Goal: Task Accomplishment & Management: Manage account settings

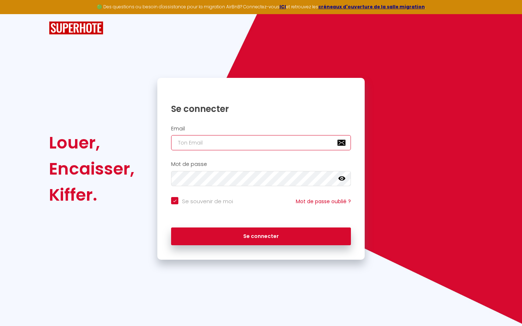
type input "s"
checkbox input "true"
type input "su"
checkbox input "true"
type input "sup"
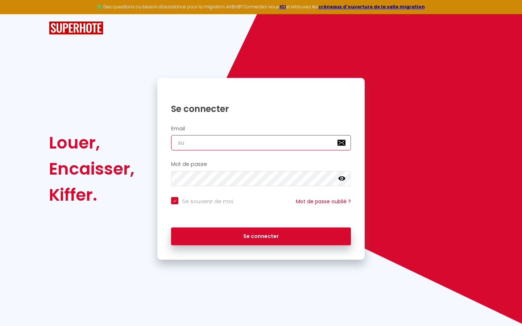
checkbox input "true"
type input "supe"
checkbox input "true"
type input "super"
checkbox input "true"
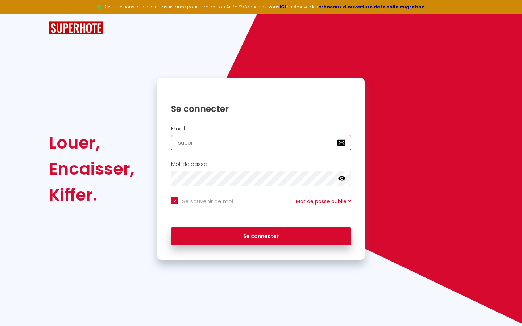
type input "superb"
checkbox input "true"
type input "superbo"
checkbox input "true"
type input "superbor"
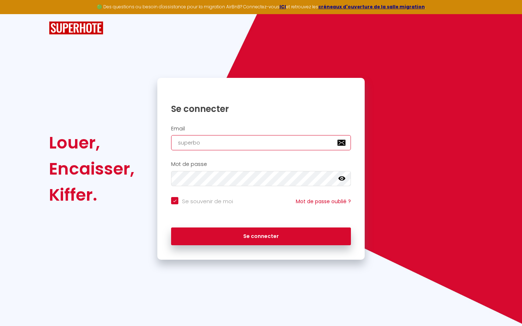
checkbox input "true"
type input "superbord"
checkbox input "true"
type input "superborde"
checkbox input "true"
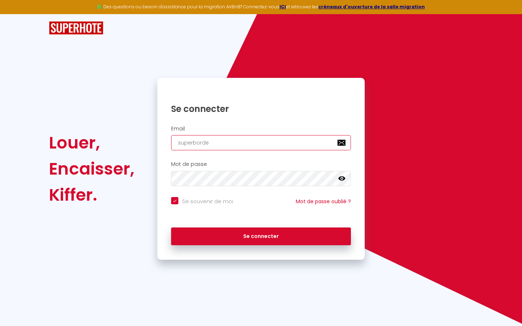
type input "superbordea"
checkbox input "true"
type input "superbordeau"
checkbox input "true"
type input "superbordeaux"
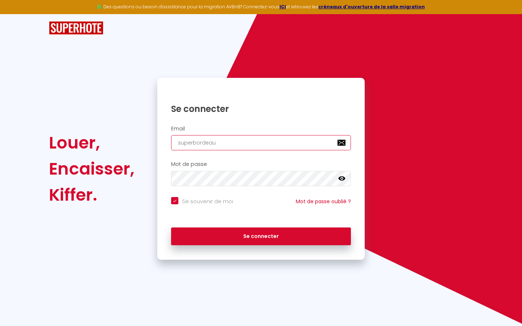
checkbox input "true"
type input "superbordeaux@"
checkbox input "true"
type input "superbordeaux@g"
checkbox input "true"
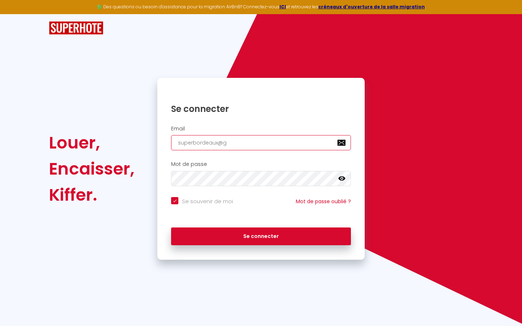
type input "superbordeaux@gm"
checkbox input "true"
type input "superbordeaux@gma"
checkbox input "true"
type input "superbordeaux@gmai"
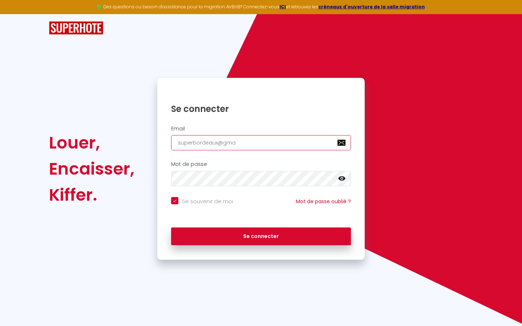
checkbox input "true"
type input "[EMAIL_ADDRESS]"
checkbox input "true"
type input "[EMAIL_ADDRESS]."
checkbox input "true"
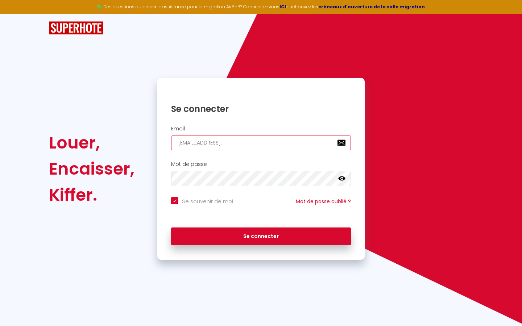
type input "superbordeaux@gmail.c"
checkbox input "true"
type input "[EMAIL_ADDRESS][DOMAIN_NAME]"
checkbox input "true"
type input "[EMAIL_ADDRESS][DOMAIN_NAME]"
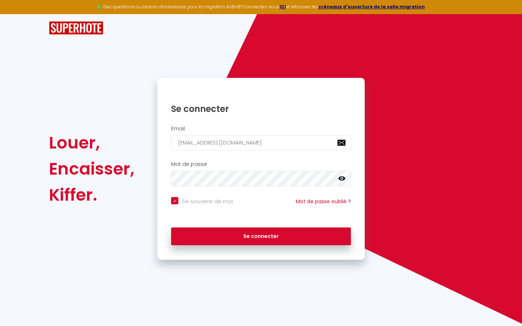
checkbox input "true"
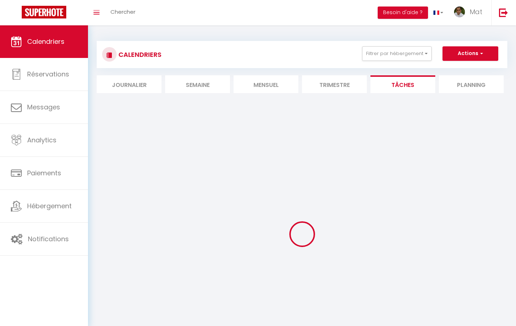
select select
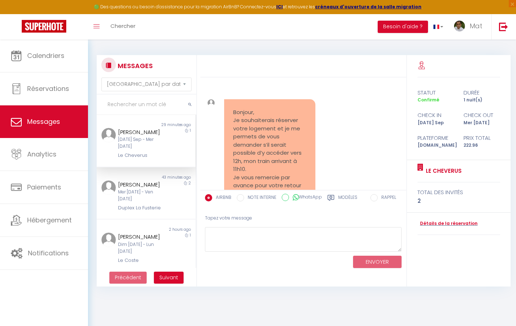
scroll to position [2848, 0]
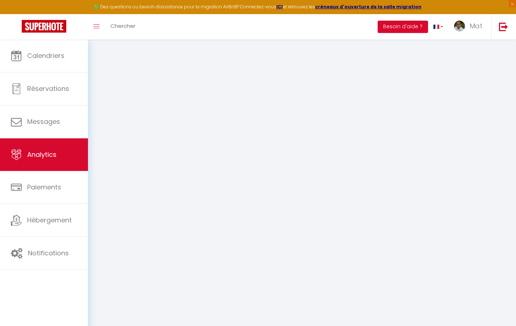
select select "2025"
select select "9"
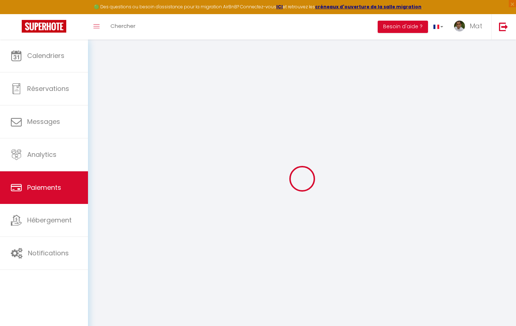
select select "2"
select select "0"
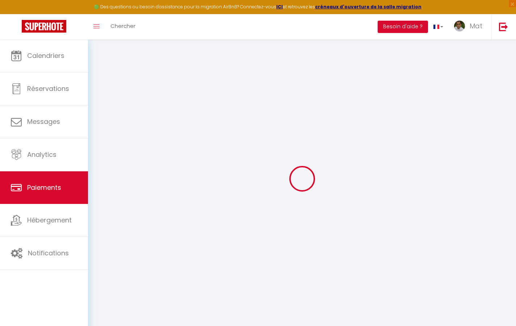
select select "0"
